Goal: Navigation & Orientation: Find specific page/section

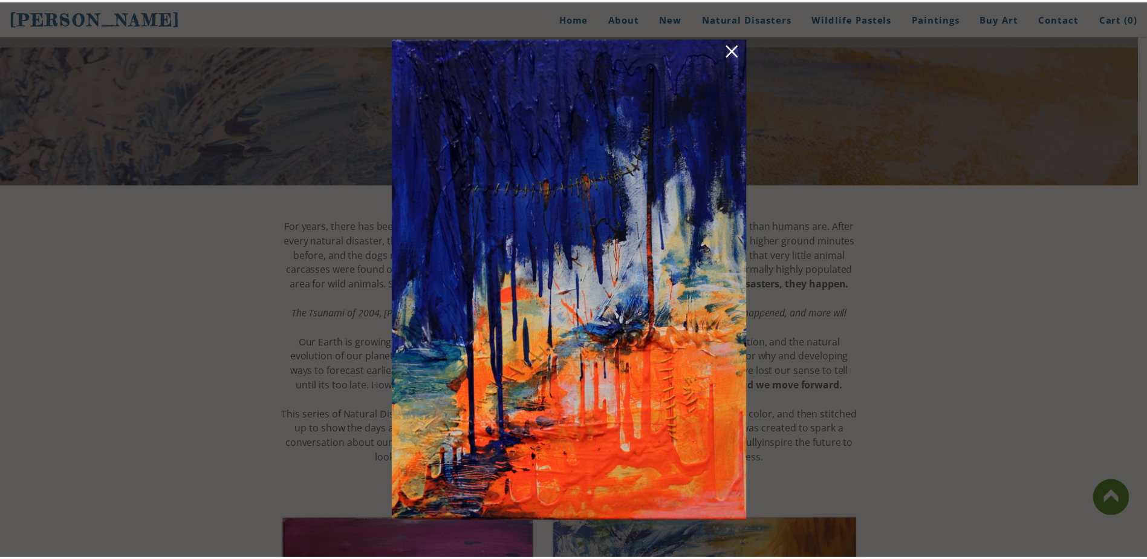
scroll to position [591, 0]
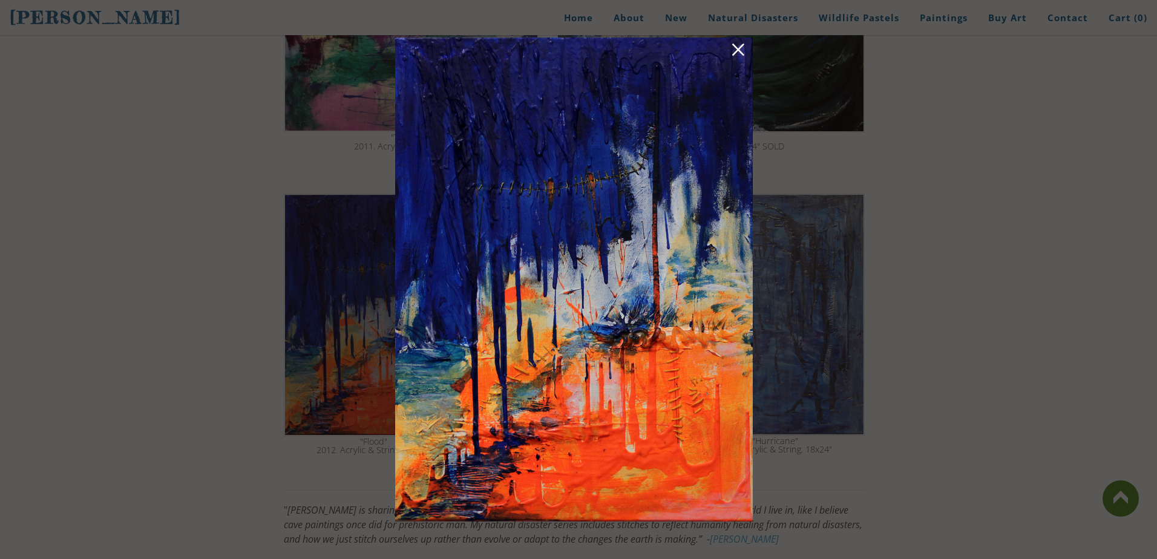
click at [971, 114] on div at bounding box center [578, 279] width 1157 height 559
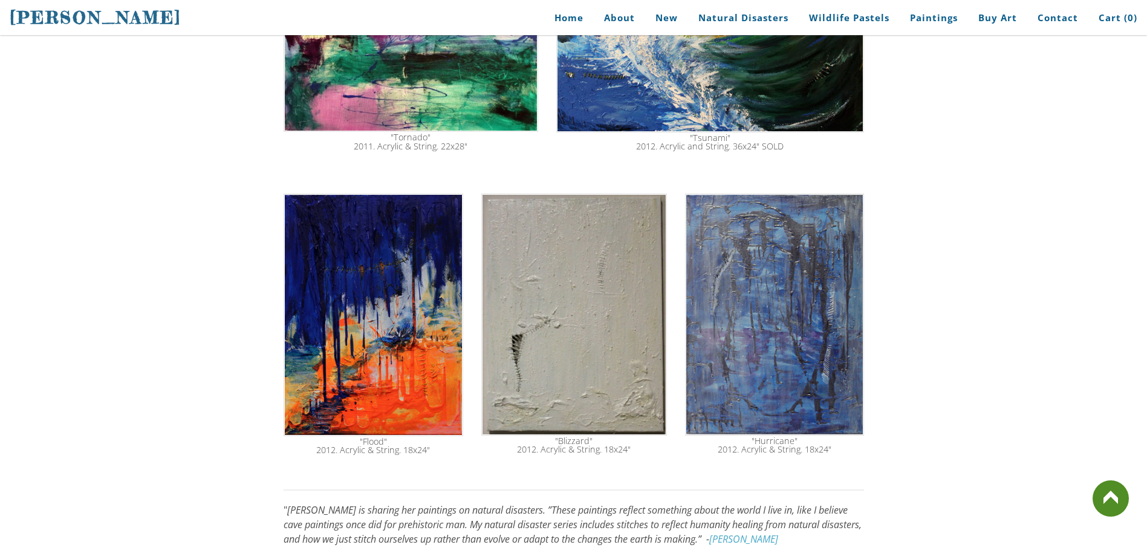
click at [343, 332] on img at bounding box center [374, 315] width 180 height 243
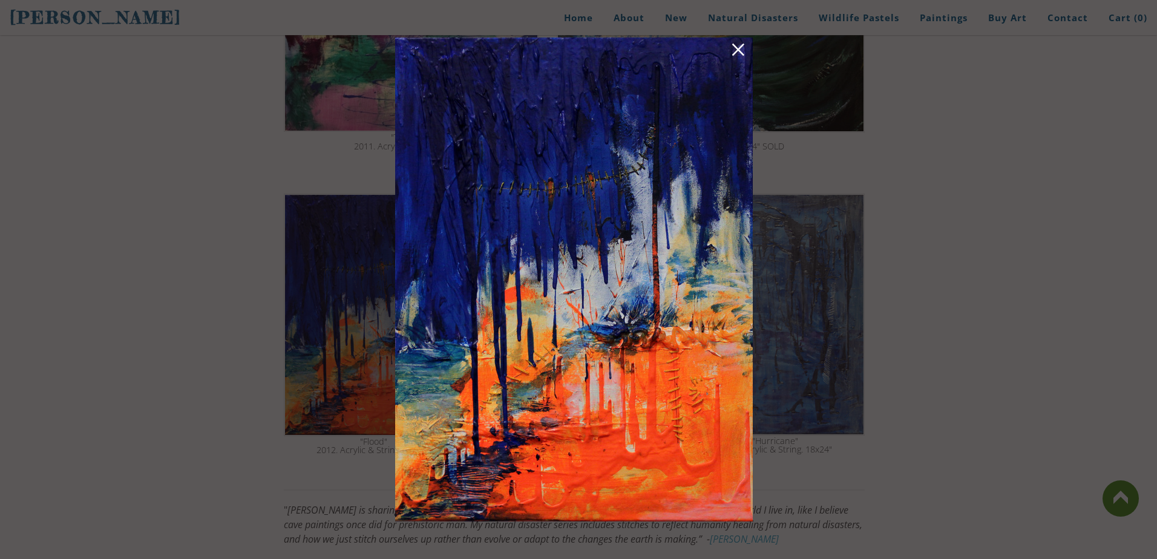
click at [916, 109] on div at bounding box center [578, 279] width 1157 height 559
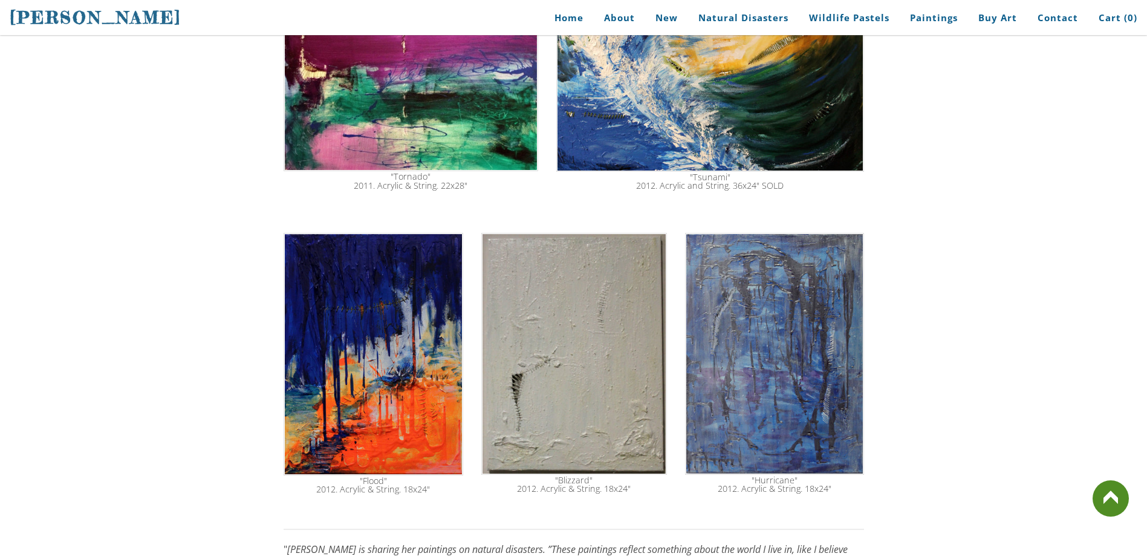
scroll to position [530, 0]
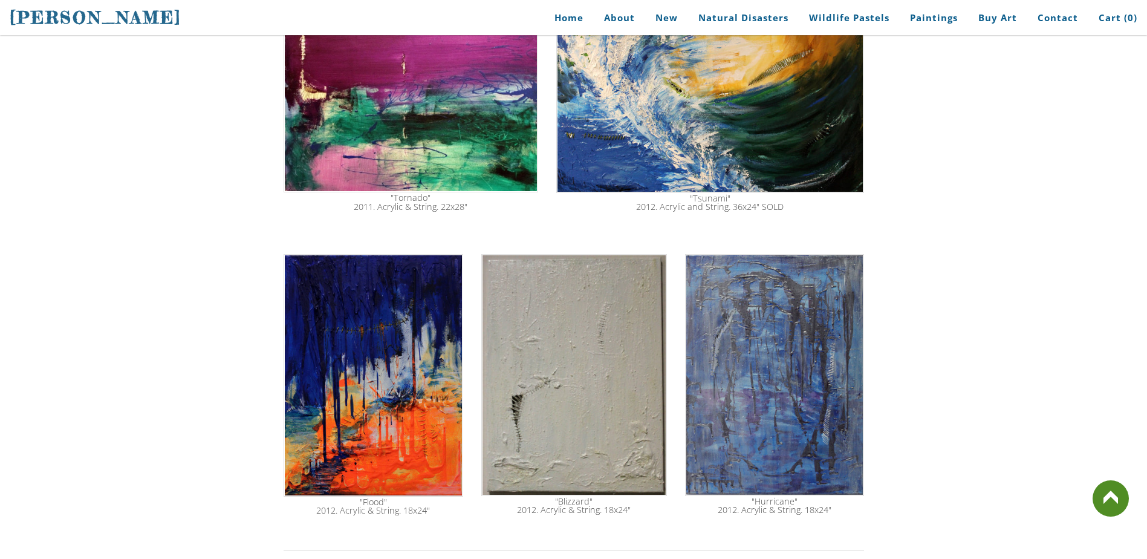
click at [531, 400] on img at bounding box center [575, 375] width 186 height 242
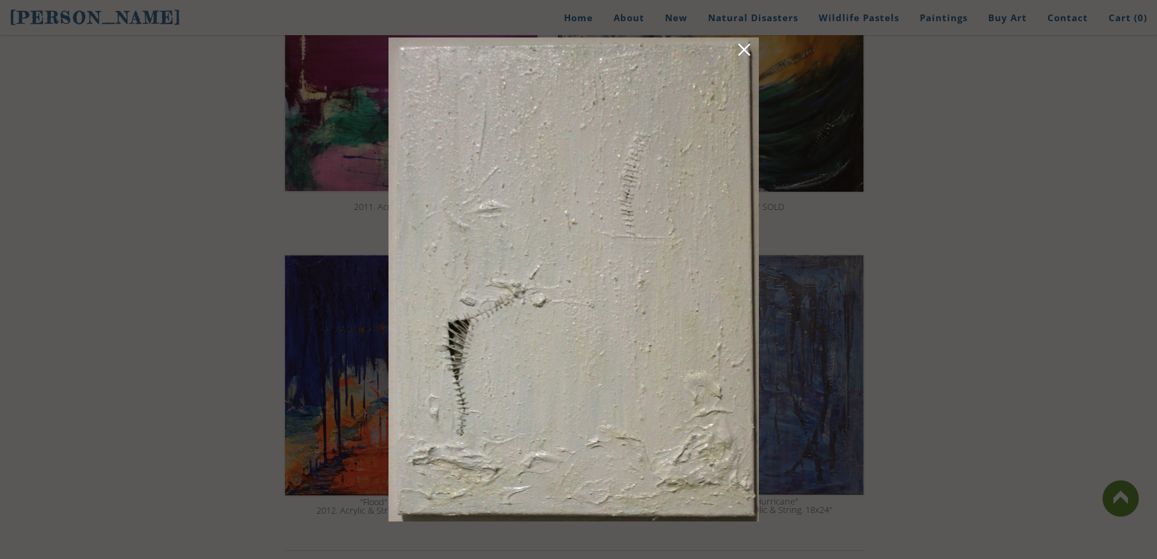
click at [748, 53] on link at bounding box center [744, 51] width 17 height 19
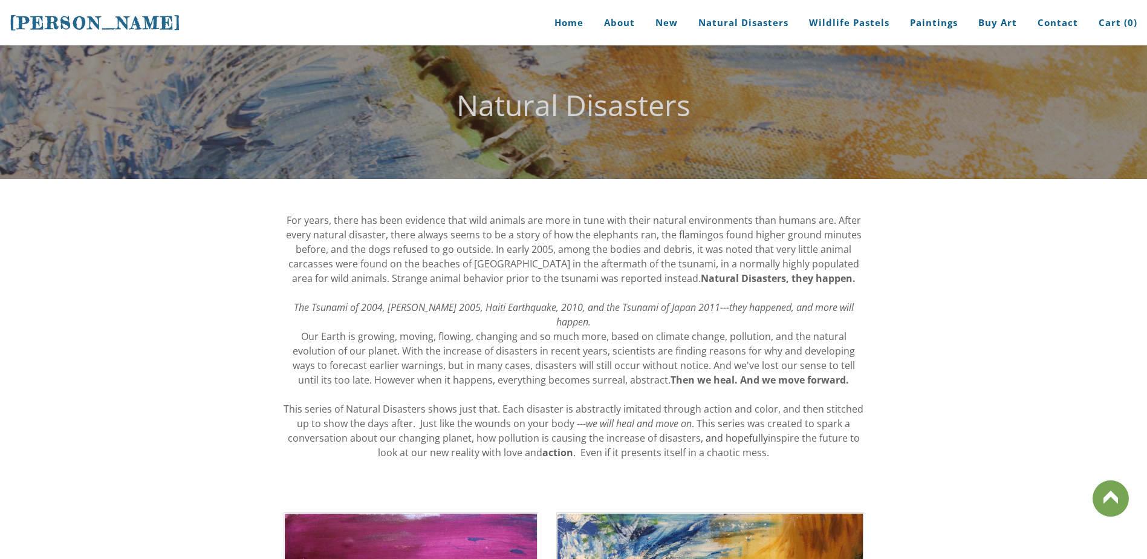
scroll to position [0, 0]
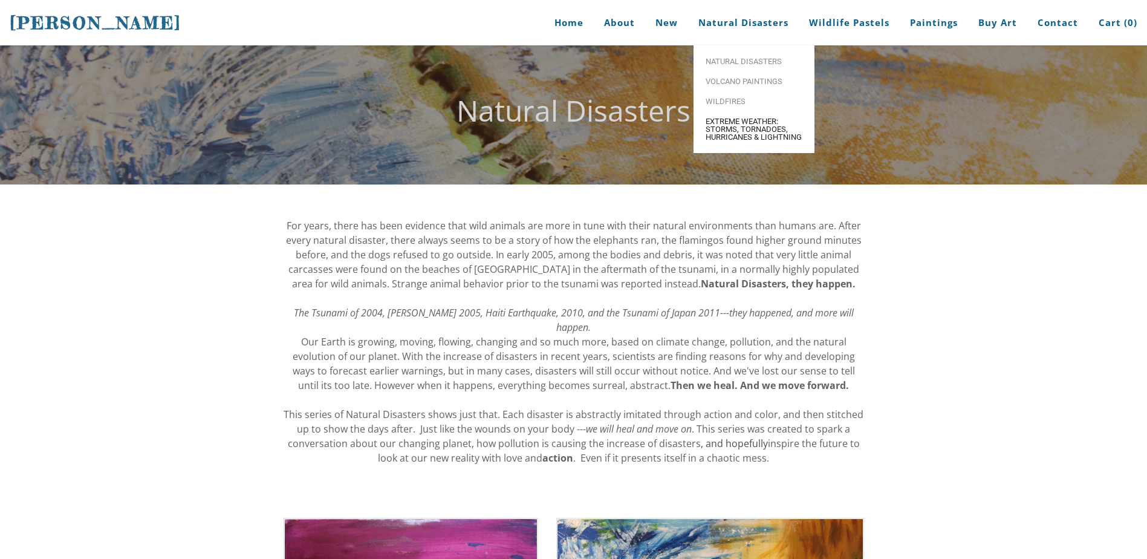
click at [735, 129] on span "Extreme Weather: Storms, Tornadoes, Hurricanes & Lightning" at bounding box center [754, 129] width 97 height 24
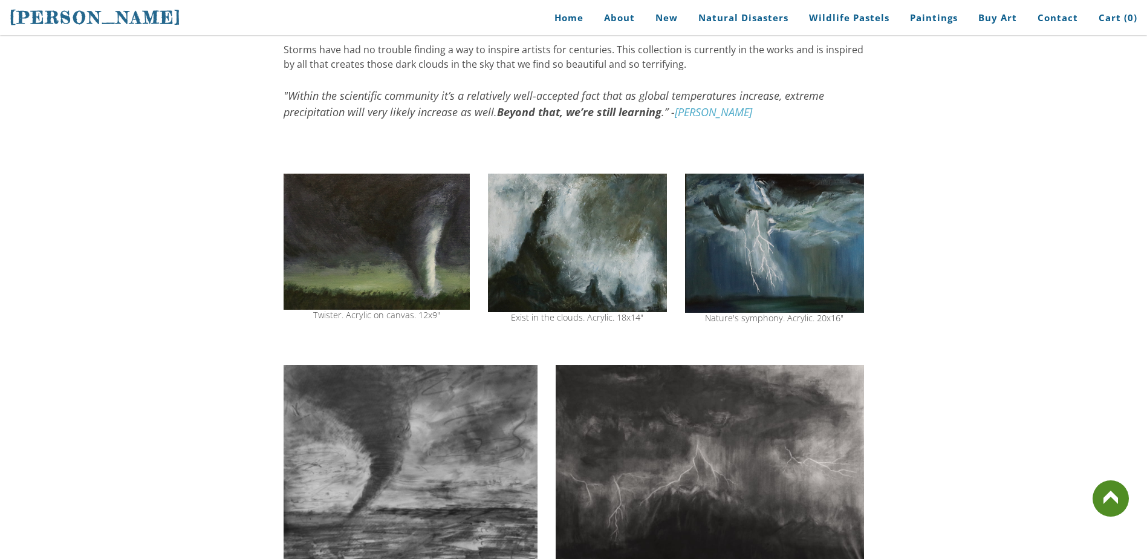
scroll to position [181, 0]
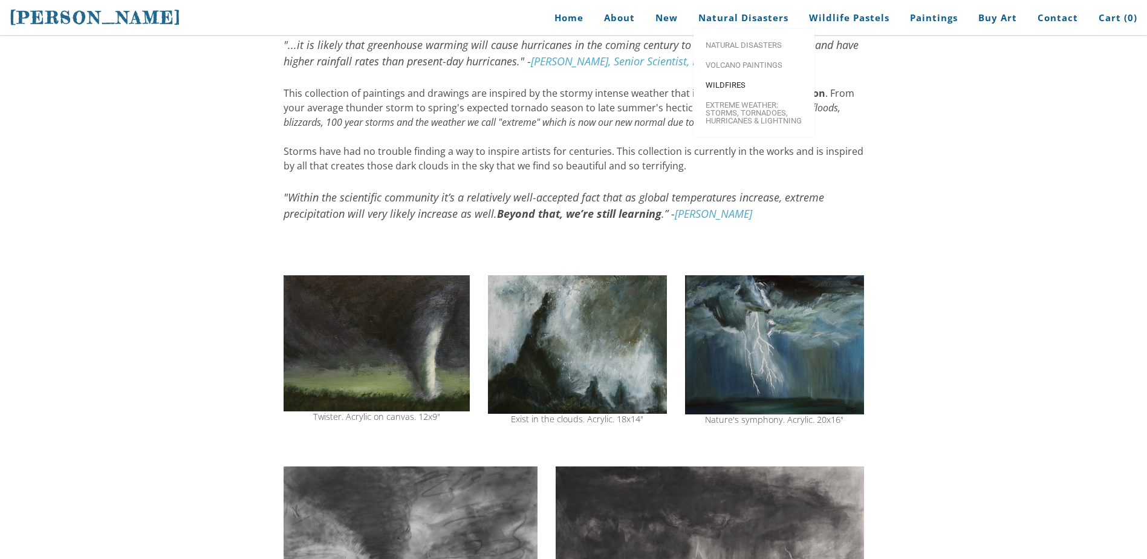
click at [730, 83] on span "Wildfires" at bounding box center [754, 85] width 97 height 8
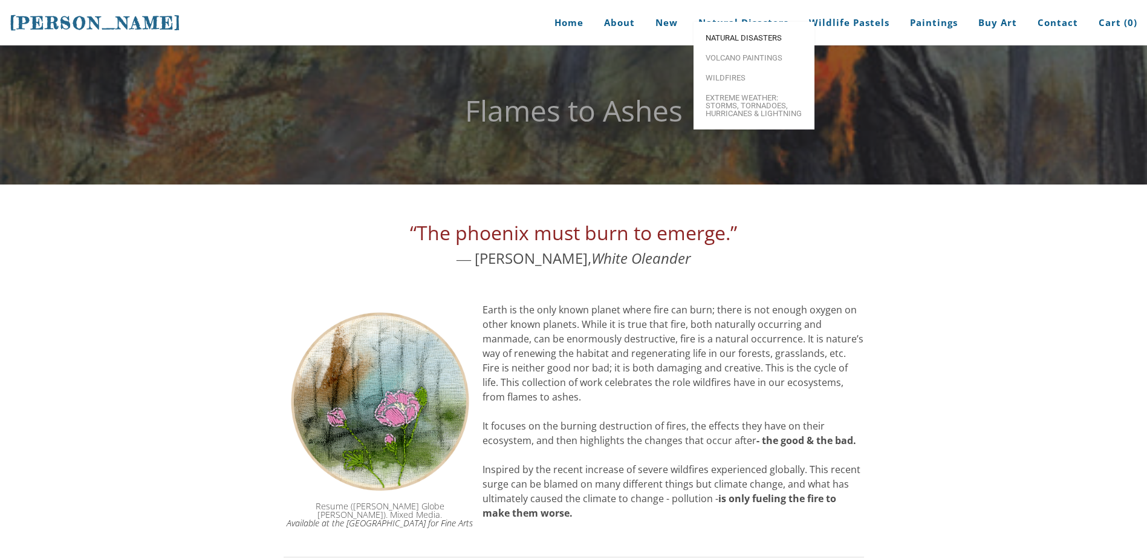
click at [743, 42] on span "Natural Disasters" at bounding box center [754, 38] width 97 height 8
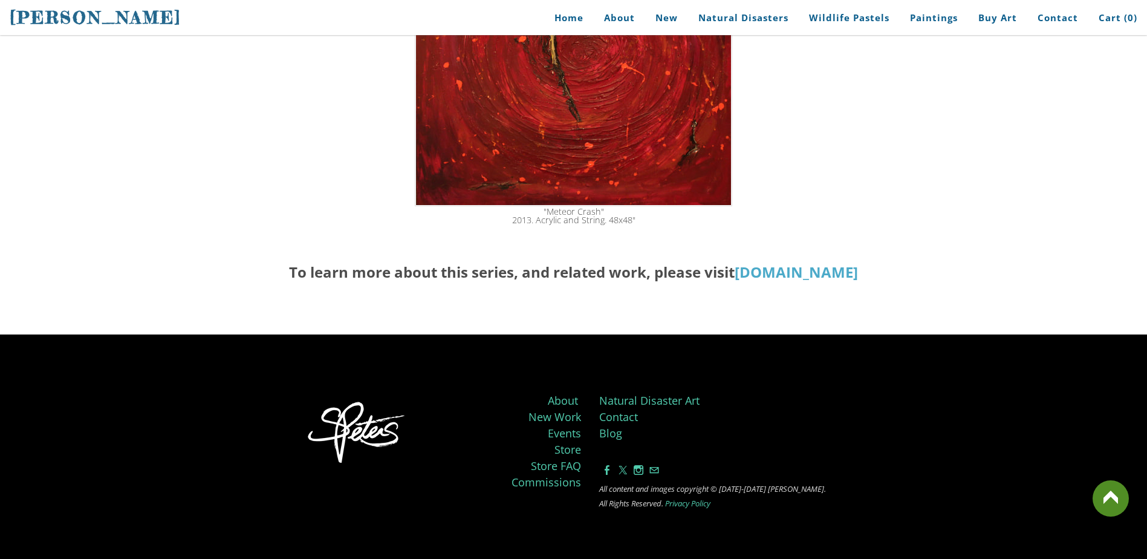
scroll to position [2164, 0]
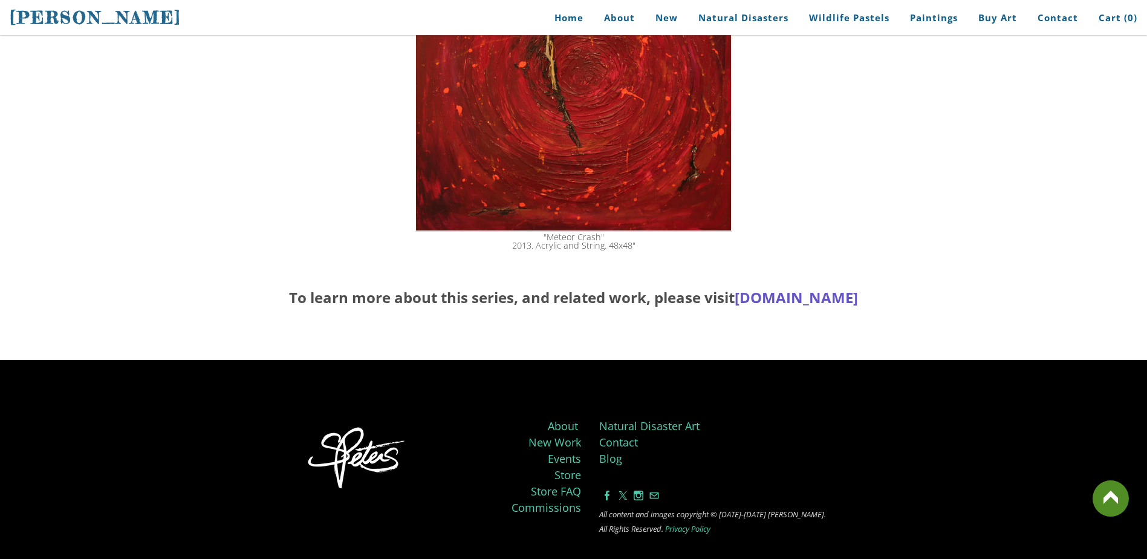
click at [735, 298] on link "[DOMAIN_NAME]" at bounding box center [796, 297] width 123 height 20
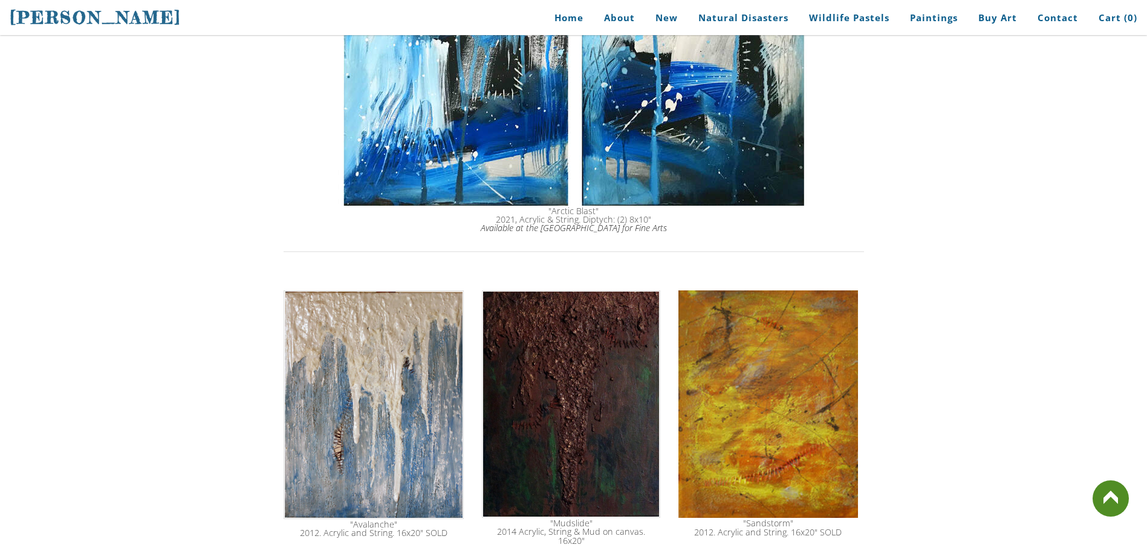
scroll to position [772, 0]
